Goal: Information Seeking & Learning: Learn about a topic

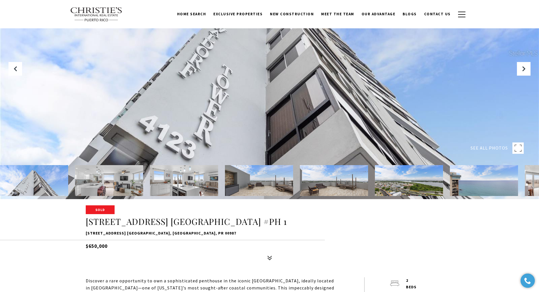
scroll to position [93, 0]
click at [524, 68] on icon at bounding box center [524, 69] width 6 height 6
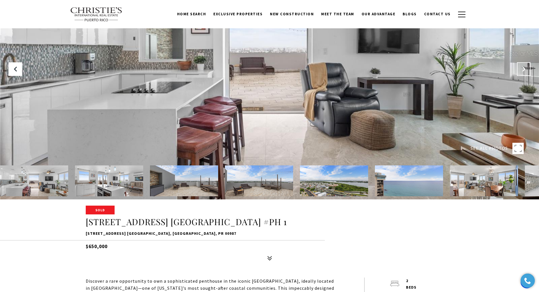
click at [524, 68] on icon "Next Slide" at bounding box center [524, 69] width 6 height 6
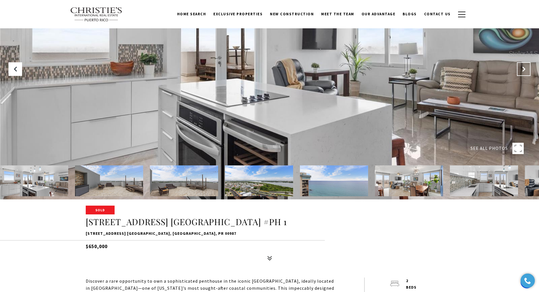
click at [524, 68] on icon "Next Slide" at bounding box center [524, 69] width 6 height 6
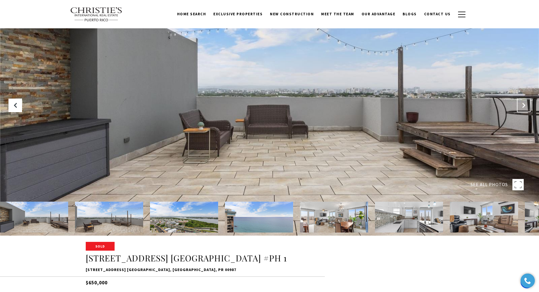
scroll to position [55, 0]
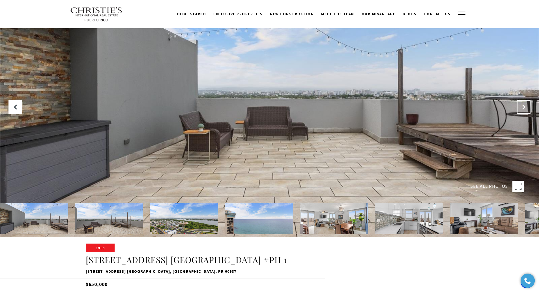
click at [523, 105] on icon "Next Slide" at bounding box center [524, 107] width 6 height 6
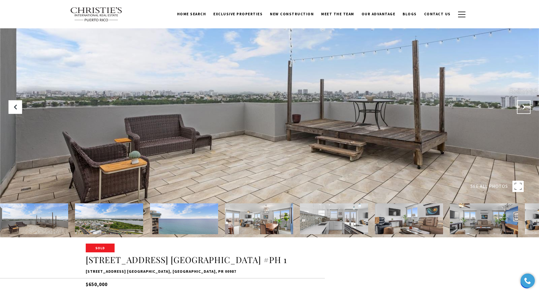
click at [523, 105] on icon "Next Slide" at bounding box center [524, 107] width 6 height 6
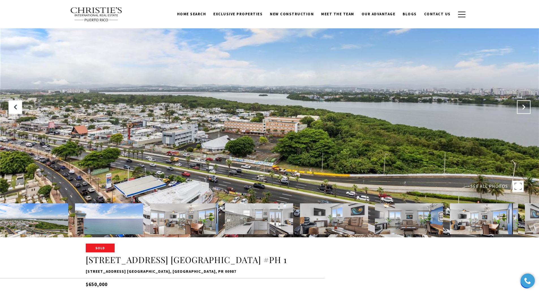
click at [523, 105] on icon "Next Slide" at bounding box center [524, 107] width 6 height 6
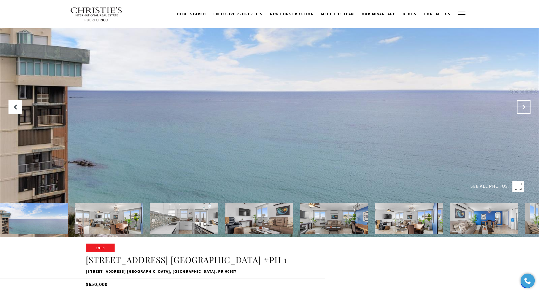
click at [523, 105] on icon "Next Slide" at bounding box center [524, 107] width 6 height 6
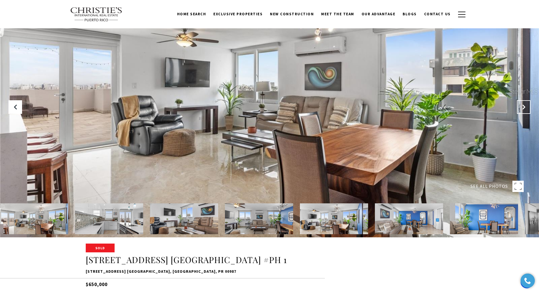
click at [523, 105] on icon "Next Slide" at bounding box center [524, 107] width 6 height 6
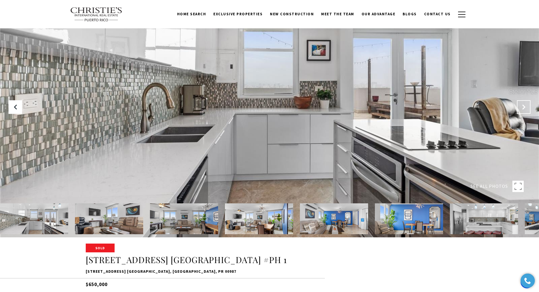
click at [523, 105] on icon "Next Slide" at bounding box center [524, 107] width 6 height 6
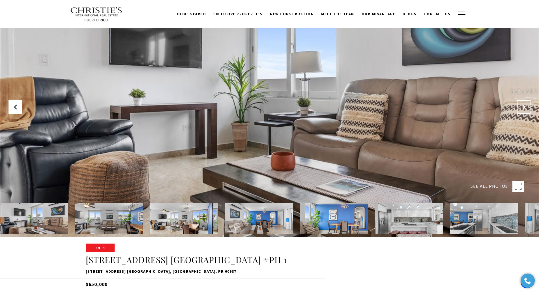
click at [523, 105] on icon "Next Slide" at bounding box center [524, 107] width 6 height 6
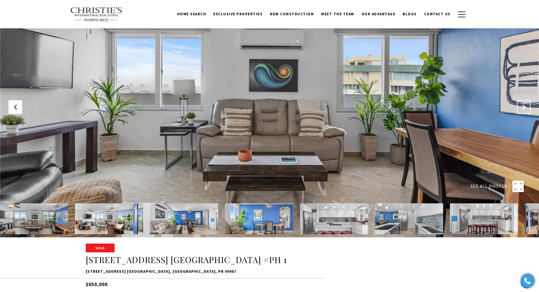
click at [523, 105] on icon "Next Slide" at bounding box center [524, 107] width 6 height 6
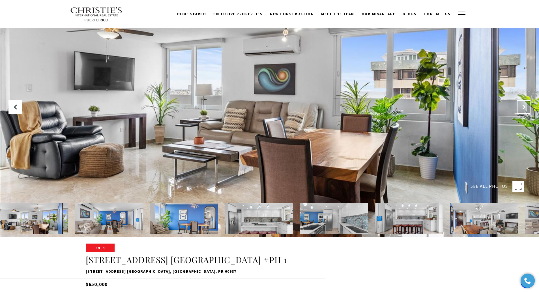
click at [523, 105] on icon "Next Slide" at bounding box center [524, 107] width 6 height 6
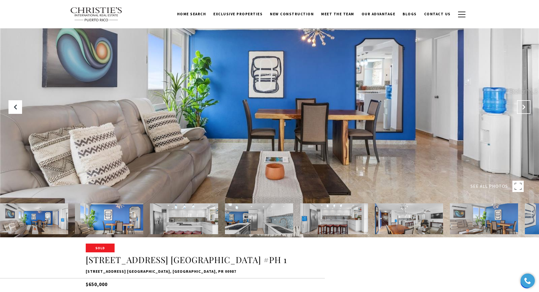
click at [523, 105] on icon "Next Slide" at bounding box center [524, 107] width 6 height 6
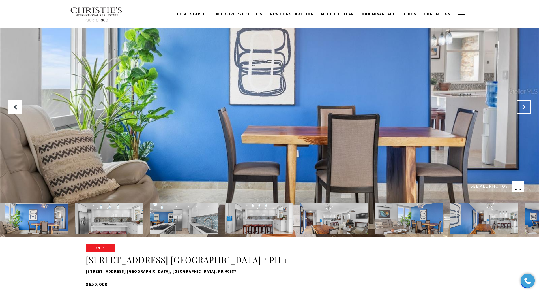
click at [523, 105] on icon "Next Slide" at bounding box center [524, 107] width 6 height 6
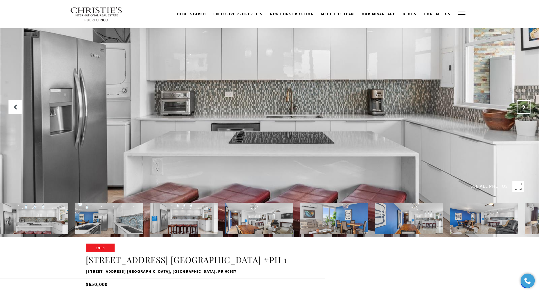
click at [523, 105] on icon "Next Slide" at bounding box center [524, 107] width 6 height 6
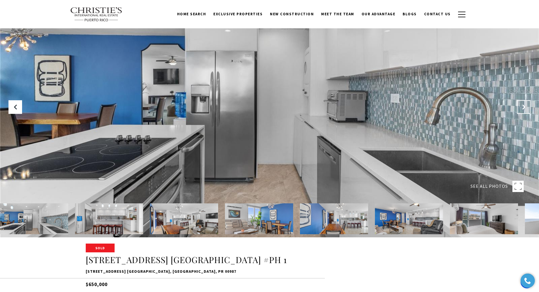
click at [523, 105] on icon "Next Slide" at bounding box center [524, 107] width 6 height 6
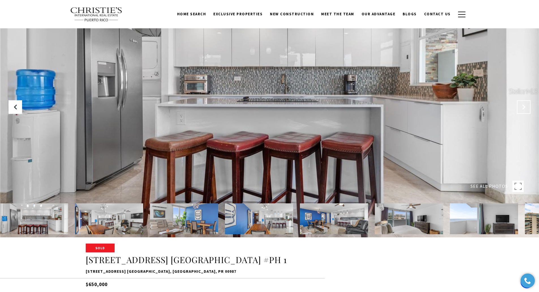
click at [523, 105] on icon "Next Slide" at bounding box center [524, 107] width 6 height 6
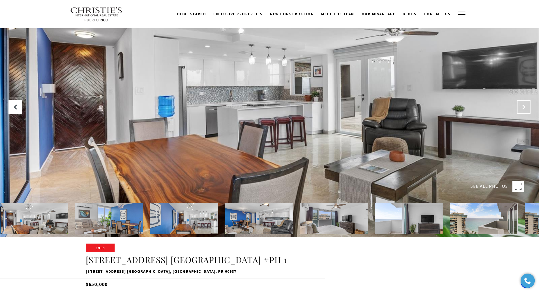
click at [523, 105] on icon "Next Slide" at bounding box center [524, 107] width 6 height 6
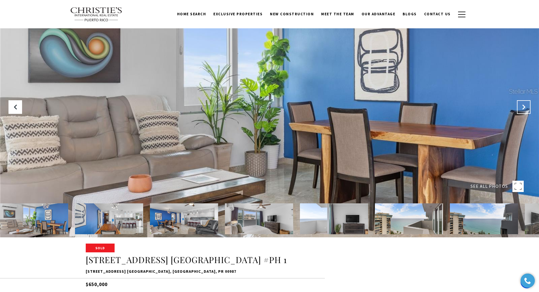
click at [523, 105] on icon "Next Slide" at bounding box center [524, 107] width 6 height 6
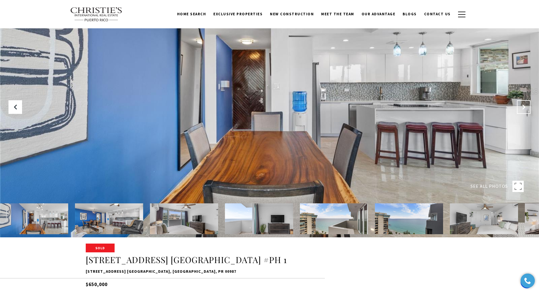
click at [523, 105] on icon "Next Slide" at bounding box center [524, 107] width 6 height 6
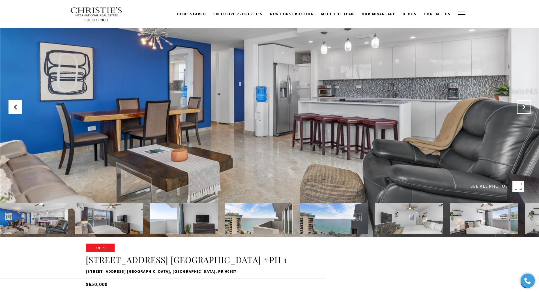
click at [523, 105] on icon "Next Slide" at bounding box center [524, 107] width 6 height 6
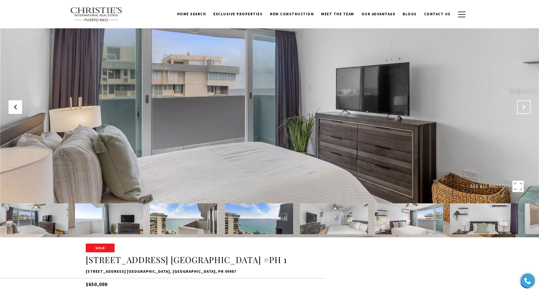
click at [523, 105] on icon "Next Slide" at bounding box center [524, 107] width 6 height 6
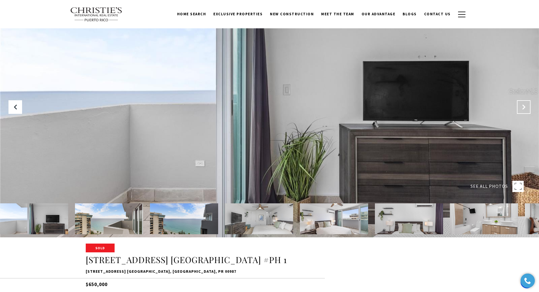
click at [523, 105] on icon "Next Slide" at bounding box center [524, 107] width 6 height 6
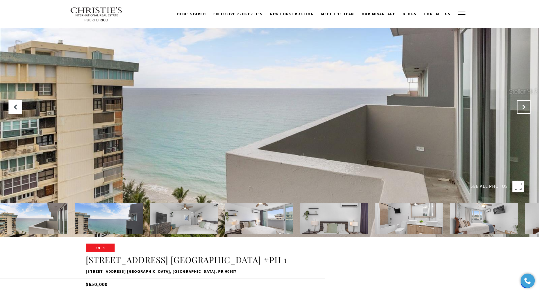
click at [523, 105] on icon "Next Slide" at bounding box center [524, 107] width 6 height 6
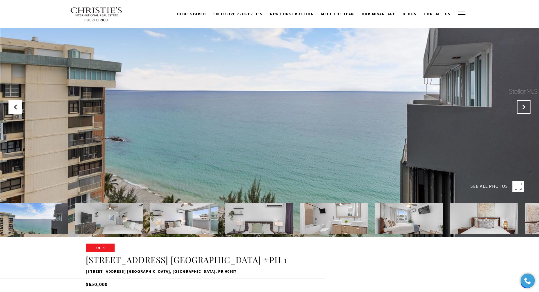
click at [523, 105] on icon "Next Slide" at bounding box center [524, 107] width 6 height 6
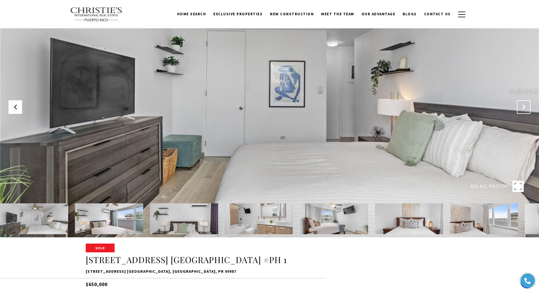
click at [523, 105] on icon "Next Slide" at bounding box center [524, 107] width 6 height 6
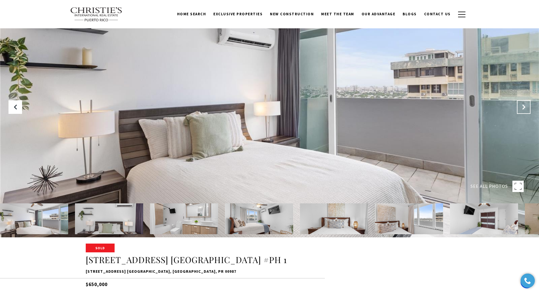
click at [523, 105] on icon "Next Slide" at bounding box center [524, 107] width 6 height 6
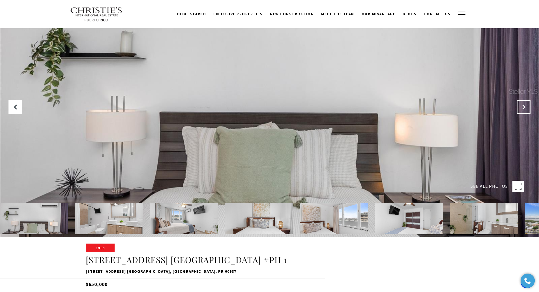
click at [523, 105] on icon "Next Slide" at bounding box center [524, 107] width 6 height 6
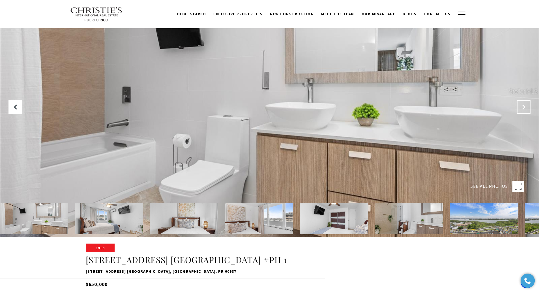
click at [523, 105] on icon "Next Slide" at bounding box center [524, 107] width 6 height 6
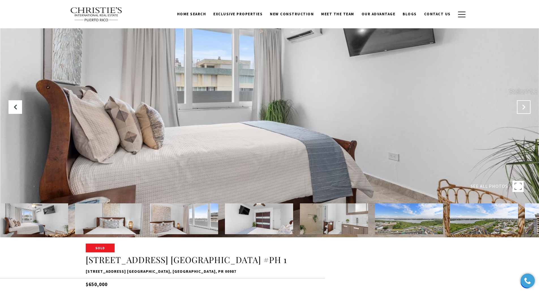
click at [523, 105] on icon "Next Slide" at bounding box center [524, 107] width 6 height 6
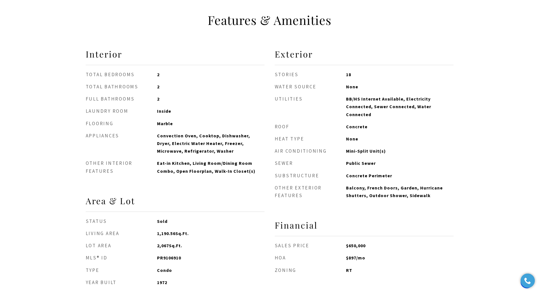
scroll to position [514, 0]
